Goal: Task Accomplishment & Management: Manage account settings

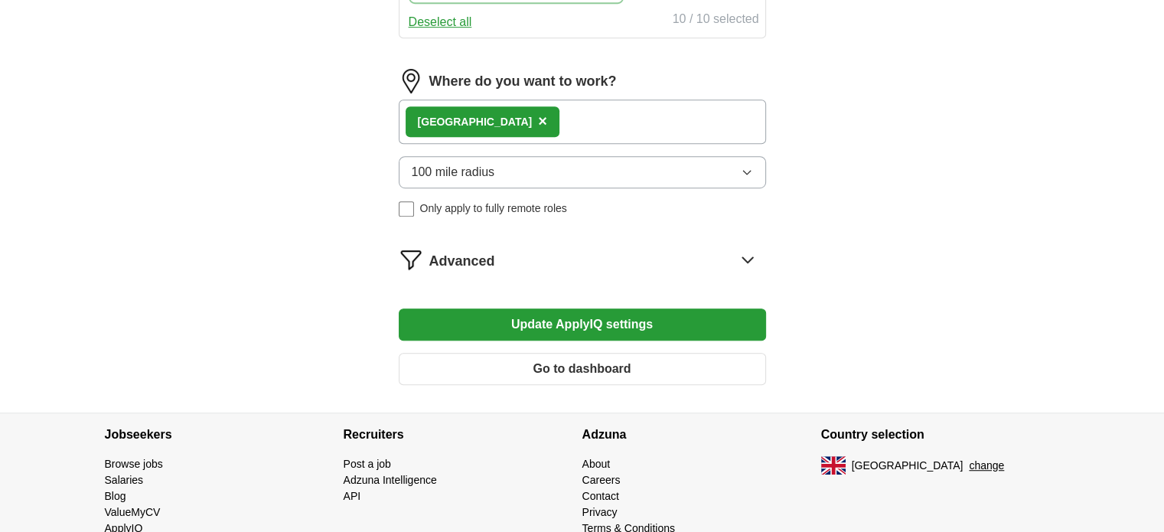
scroll to position [948, 0]
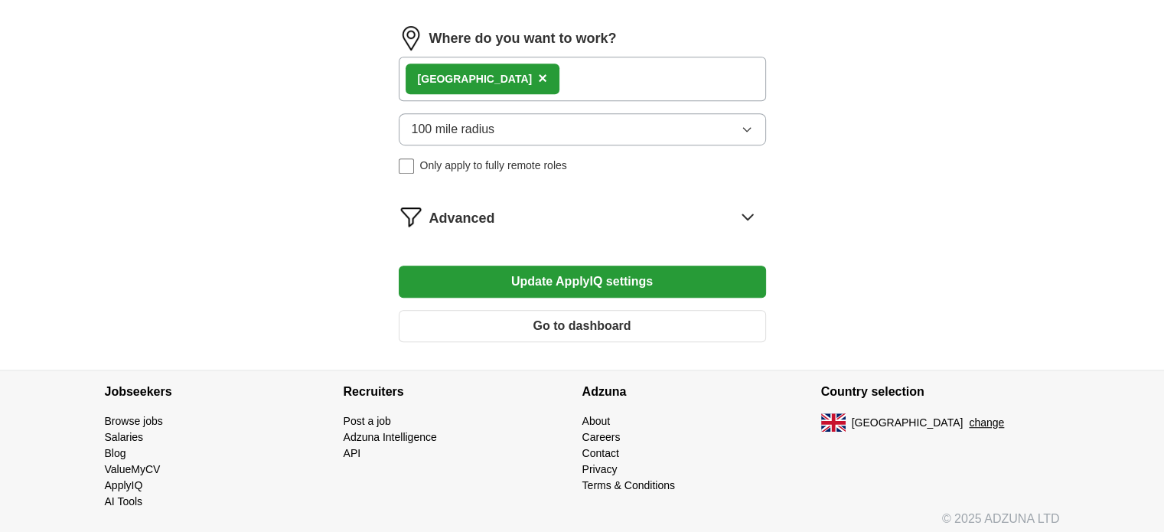
click at [442, 216] on span "Advanced" at bounding box center [462, 218] width 66 height 21
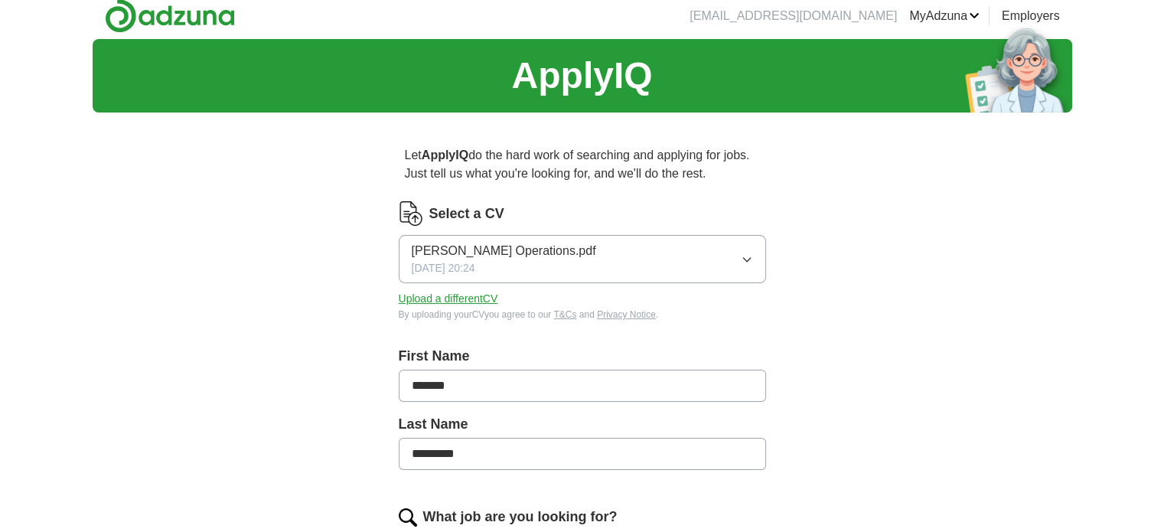
scroll to position [0, 0]
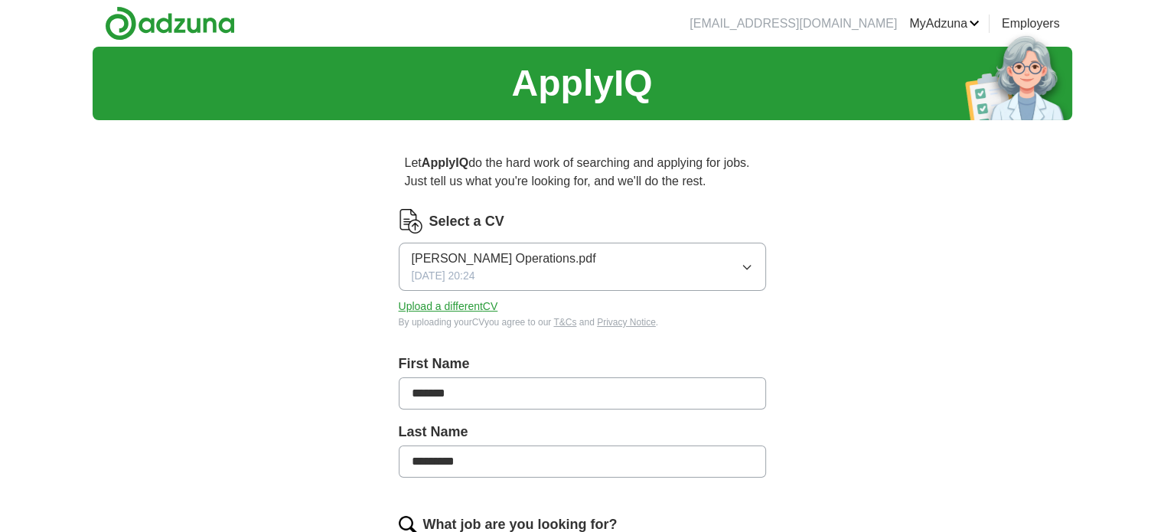
click at [0, 0] on link "Preferences" at bounding box center [0, 0] width 0 height 0
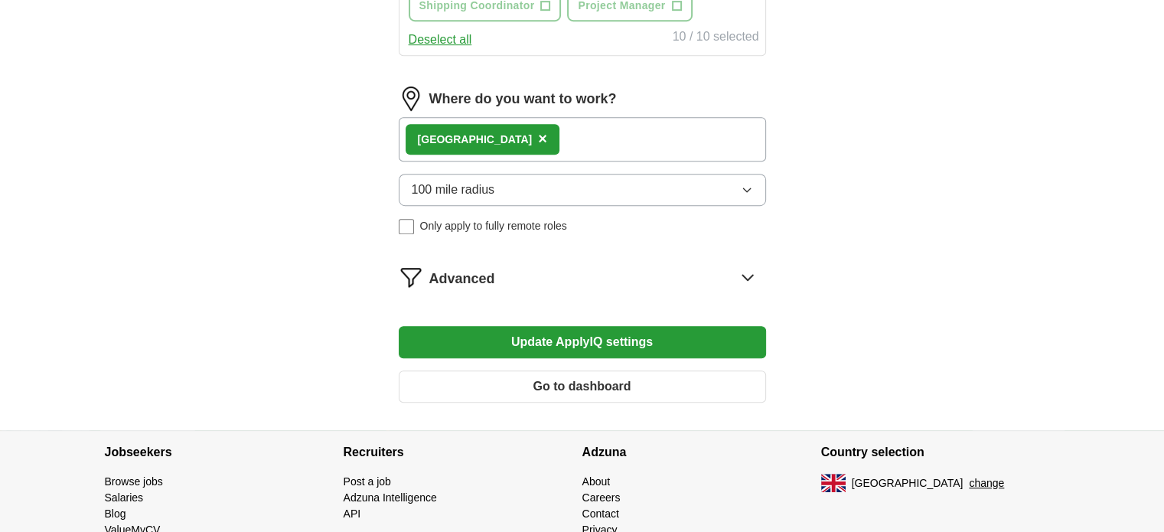
scroll to position [911, 0]
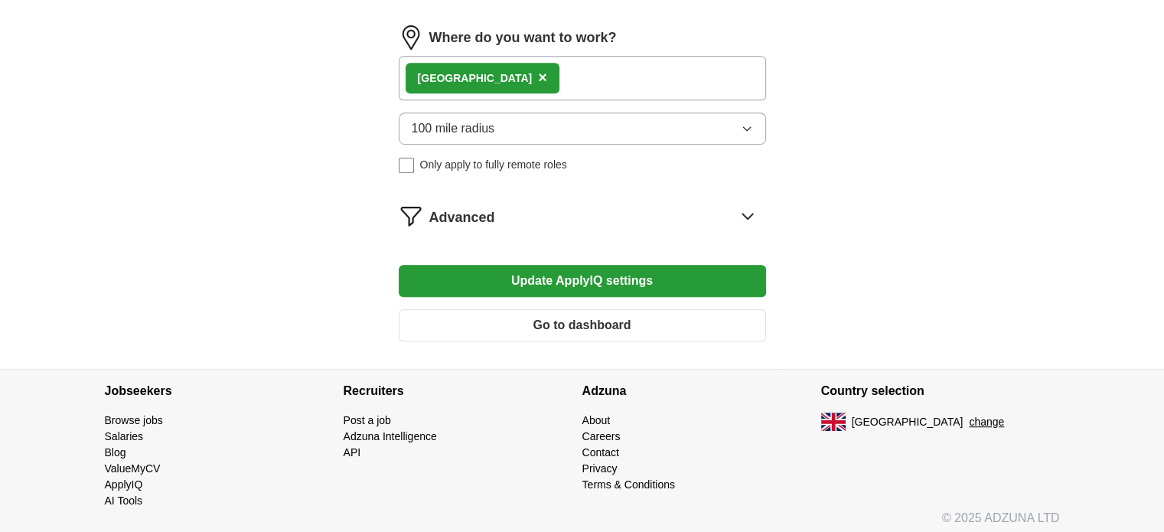
click at [447, 321] on button "Go to dashboard" at bounding box center [582, 325] width 367 height 32
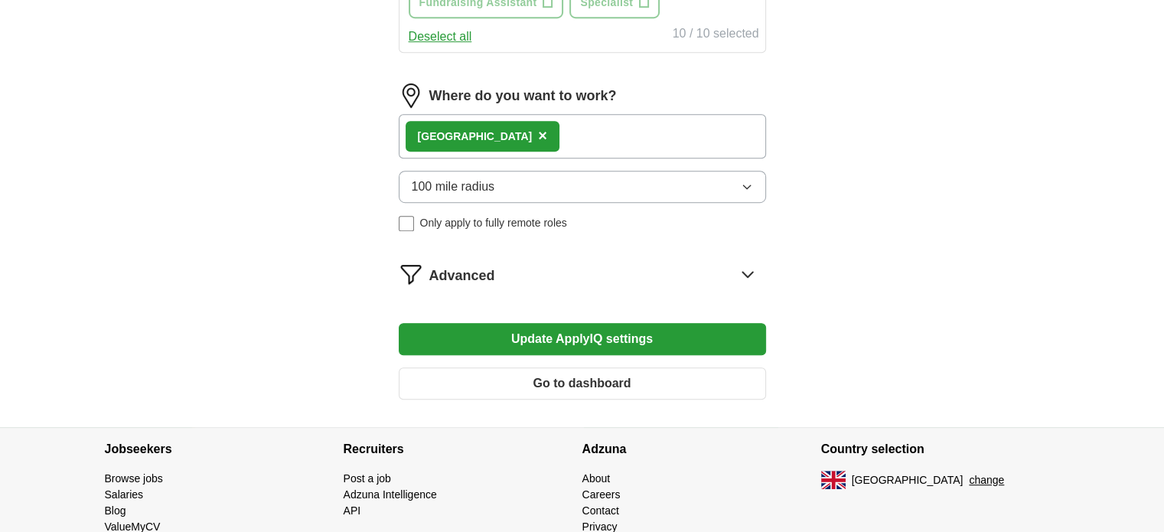
scroll to position [854, 0]
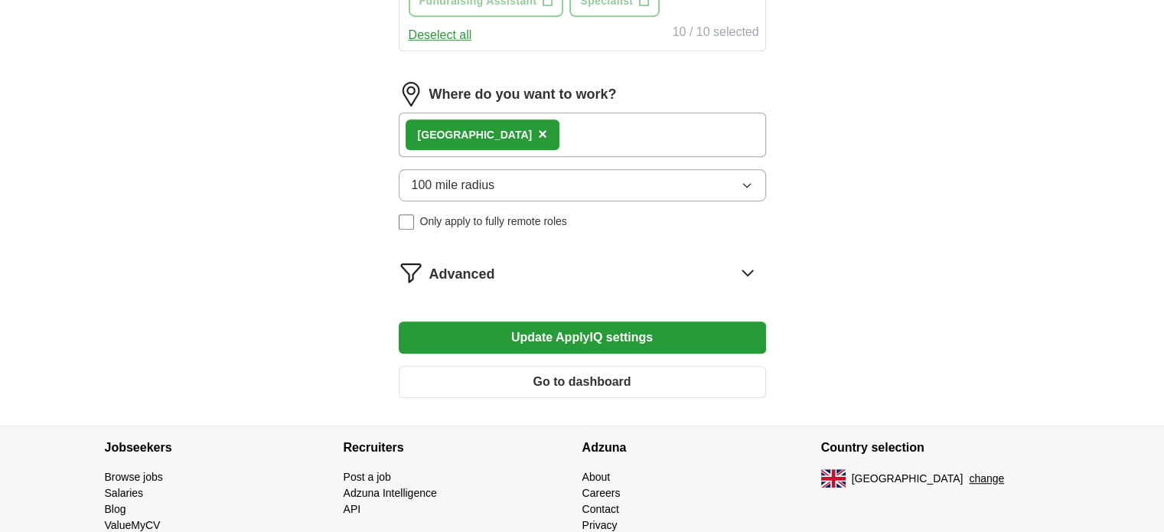
click at [690, 334] on button "Update ApplyIQ settings" at bounding box center [582, 337] width 367 height 32
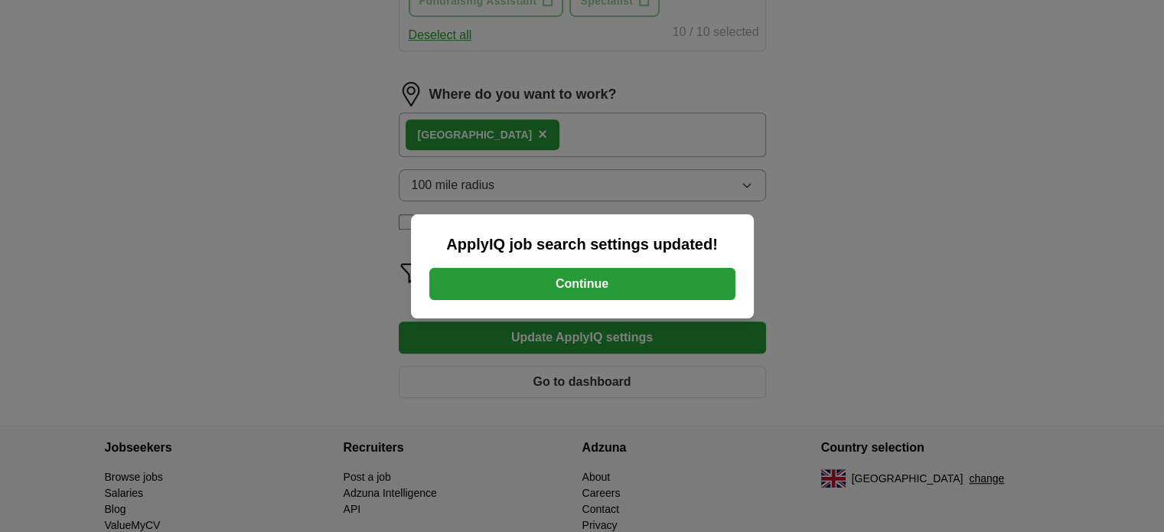
click at [668, 285] on button "Continue" at bounding box center [582, 284] width 306 height 32
